Goal: Ask a question: Seek information or help from site administrators or community

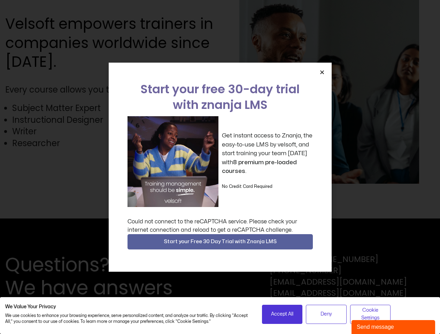
click at [220, 167] on div "Get instant access to Znanja, the easy-to-use LMS by velsoft, and start trainin…" at bounding box center [220, 161] width 185 height 91
click at [322, 72] on icon "Close" at bounding box center [321, 72] width 5 height 5
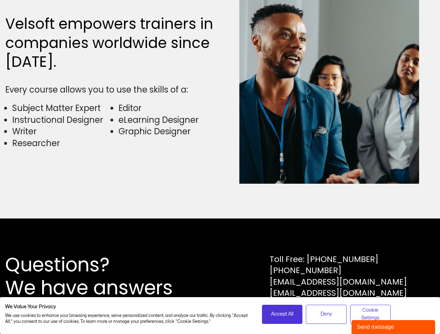
click at [220, 242] on div "Questions? We have answers Toll Free: [PHONE_NUMBER] [PHONE_NUMBER] [EMAIL_ADDR…" at bounding box center [220, 277] width 440 height 116
click at [282, 315] on span "Accept All" at bounding box center [282, 315] width 22 height 8
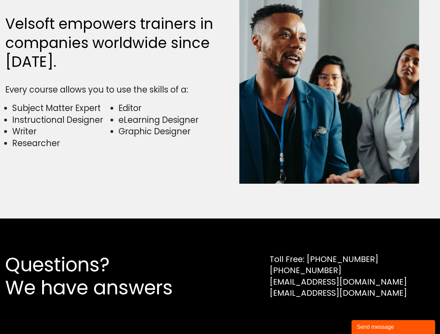
click at [326, 315] on div "Questions? We have answers Toll Free: [PHONE_NUMBER] [PHONE_NUMBER] [EMAIL_ADDR…" at bounding box center [220, 277] width 440 height 116
click at [370, 315] on div "Questions? We have answers Toll Free: [PHONE_NUMBER] [PHONE_NUMBER] [EMAIL_ADDR…" at bounding box center [220, 277] width 440 height 116
click at [393, 327] on div "Send message" at bounding box center [393, 327] width 73 height 8
